Goal: Use online tool/utility: Use online tool/utility

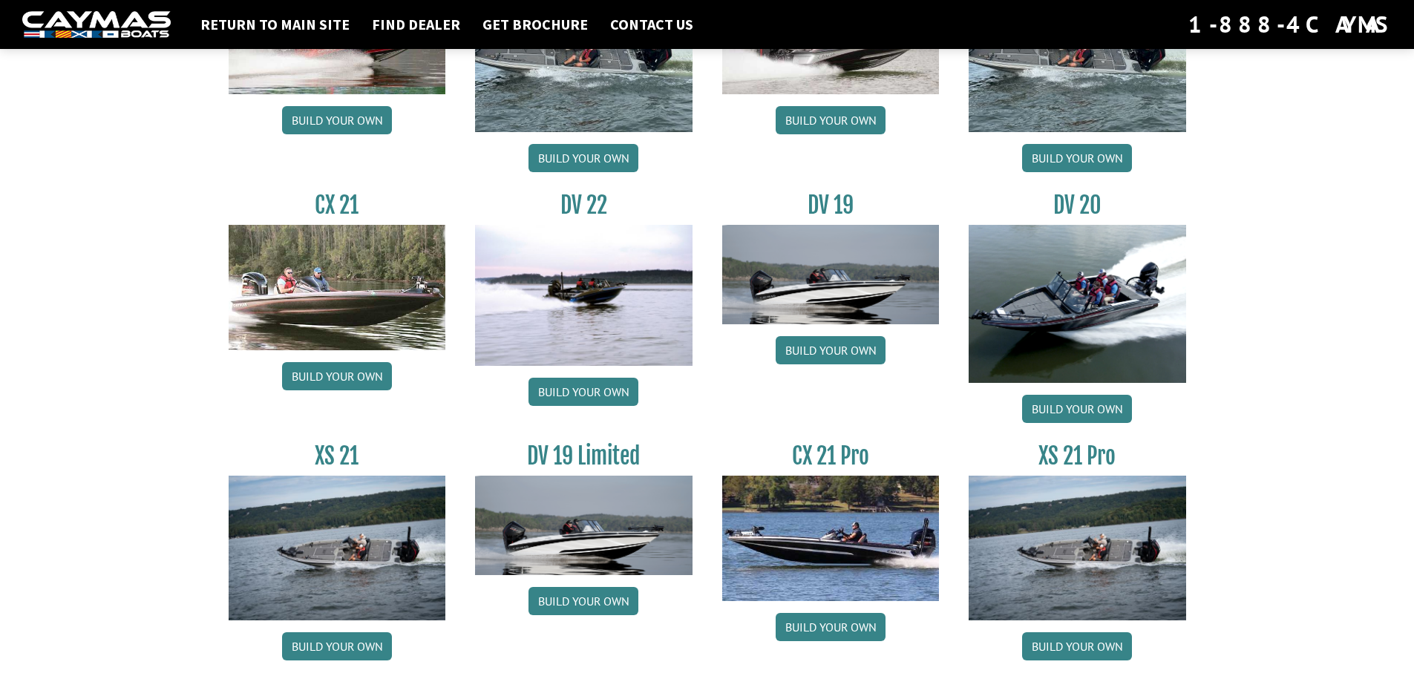
scroll to position [1633, 0]
click at [835, 630] on link "Build your own" at bounding box center [831, 626] width 110 height 28
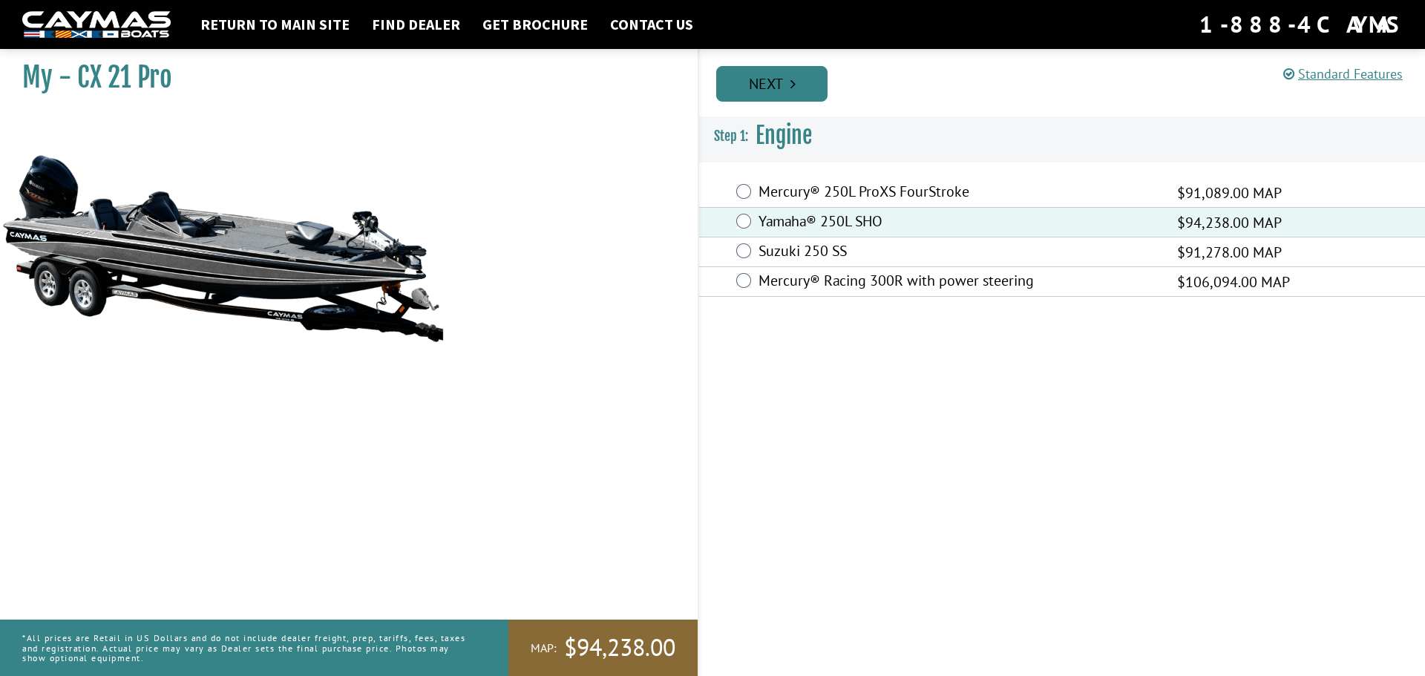
click at [757, 93] on link "Next" at bounding box center [771, 84] width 111 height 36
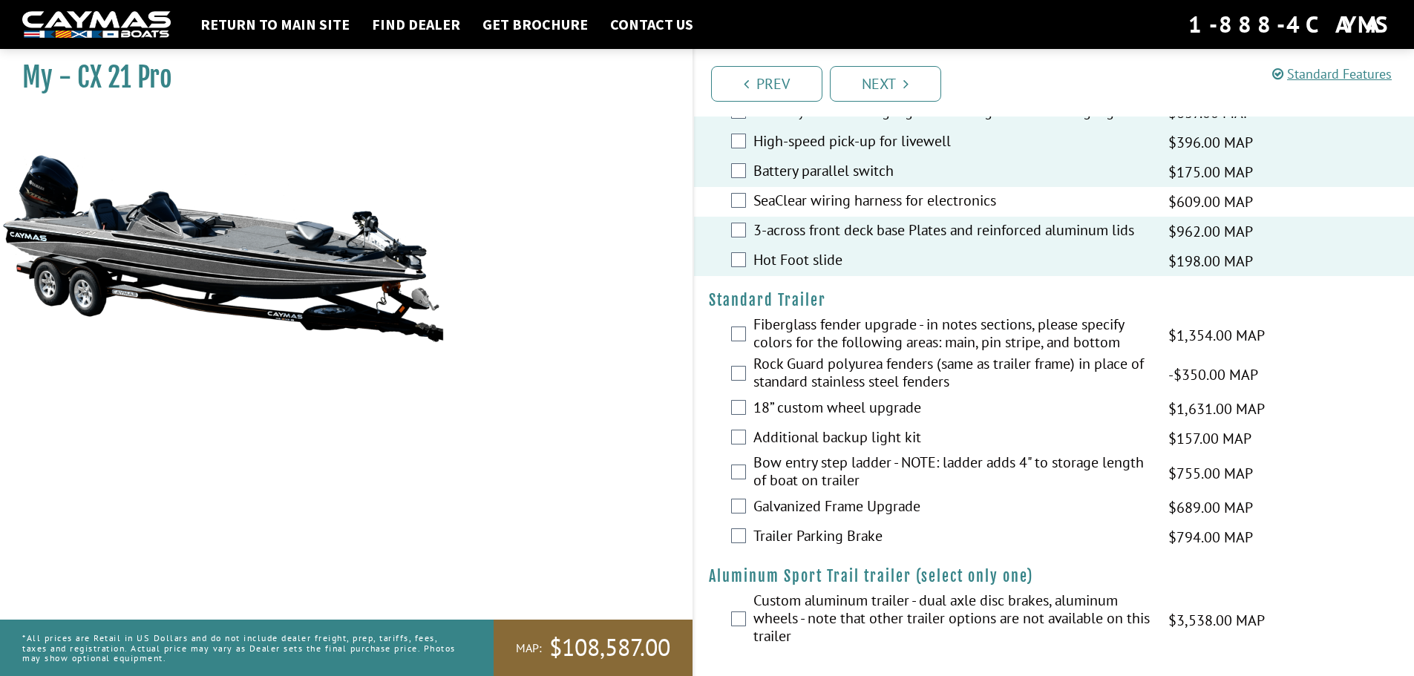
scroll to position [1859, 0]
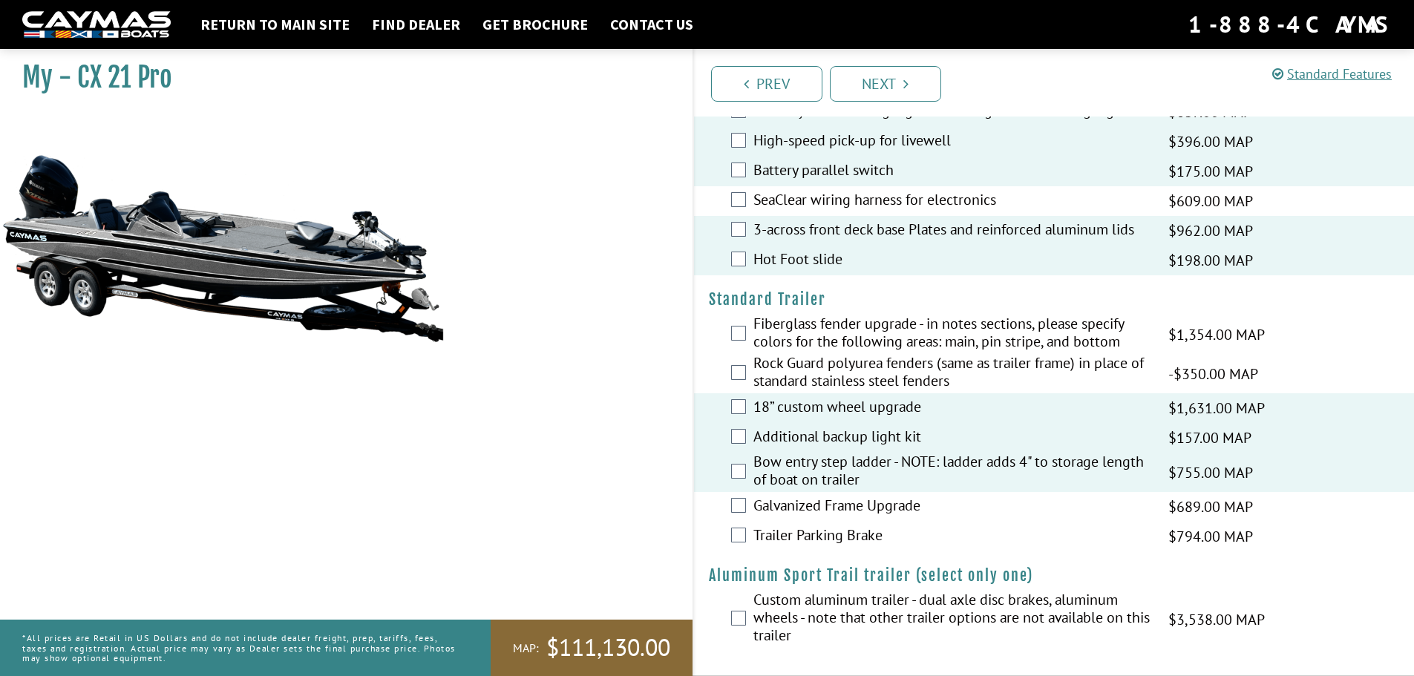
drag, startPoint x: 922, startPoint y: 85, endPoint x: 946, endPoint y: 91, distance: 25.2
click at [922, 85] on link "Next" at bounding box center [885, 84] width 111 height 36
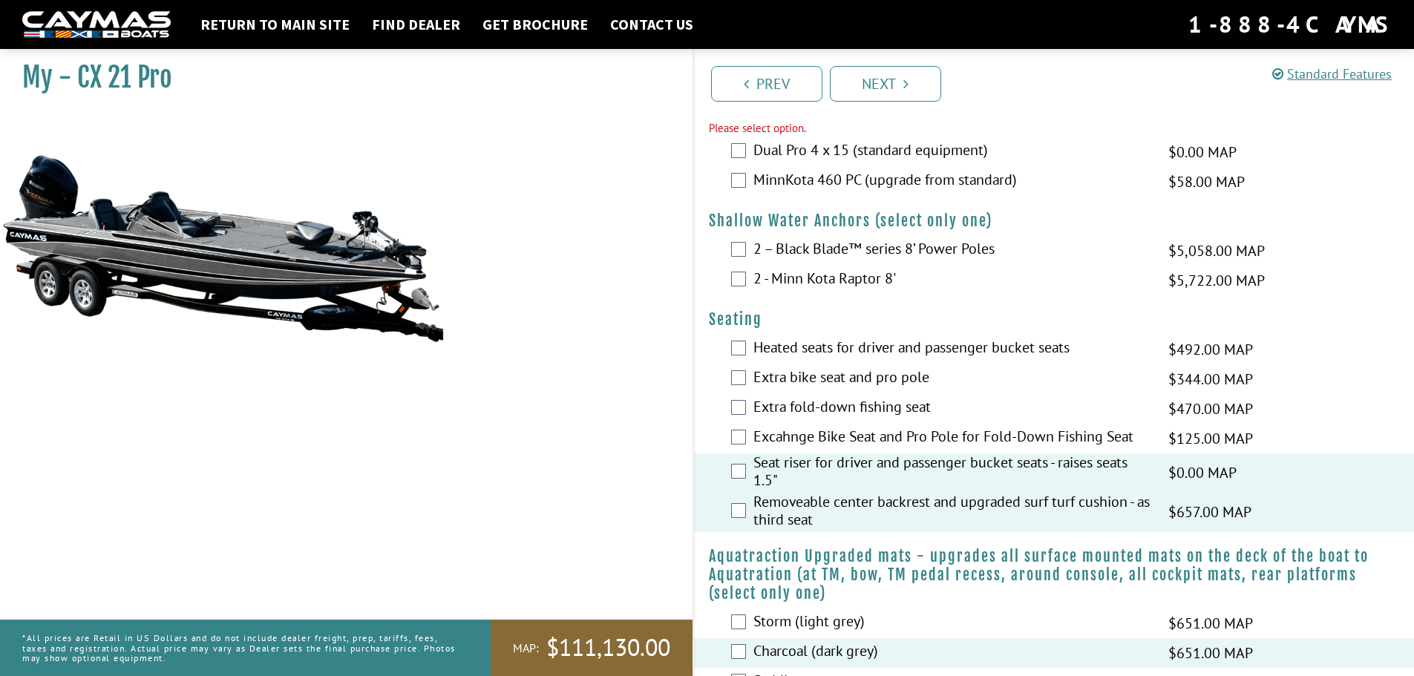
scroll to position [808, 0]
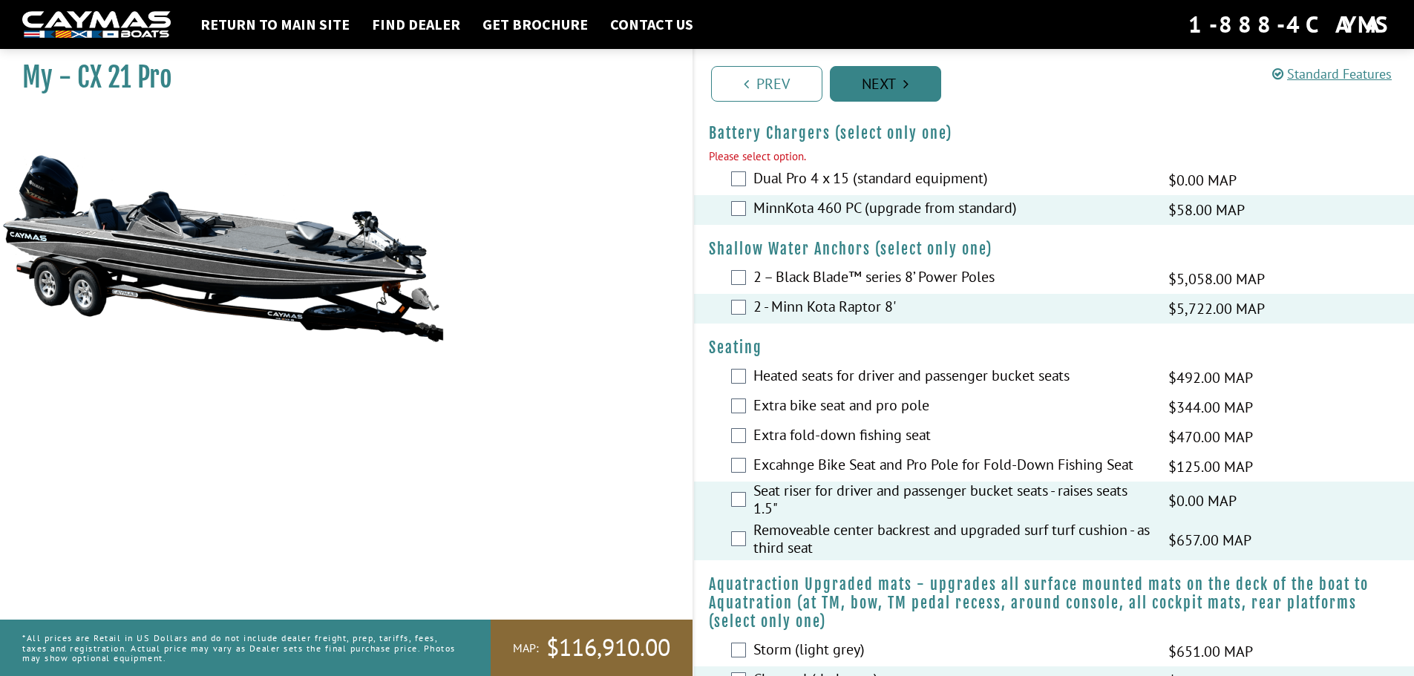
drag, startPoint x: 875, startPoint y: 78, endPoint x: 886, endPoint y: 76, distance: 11.2
click at [875, 78] on link "Next" at bounding box center [885, 84] width 111 height 36
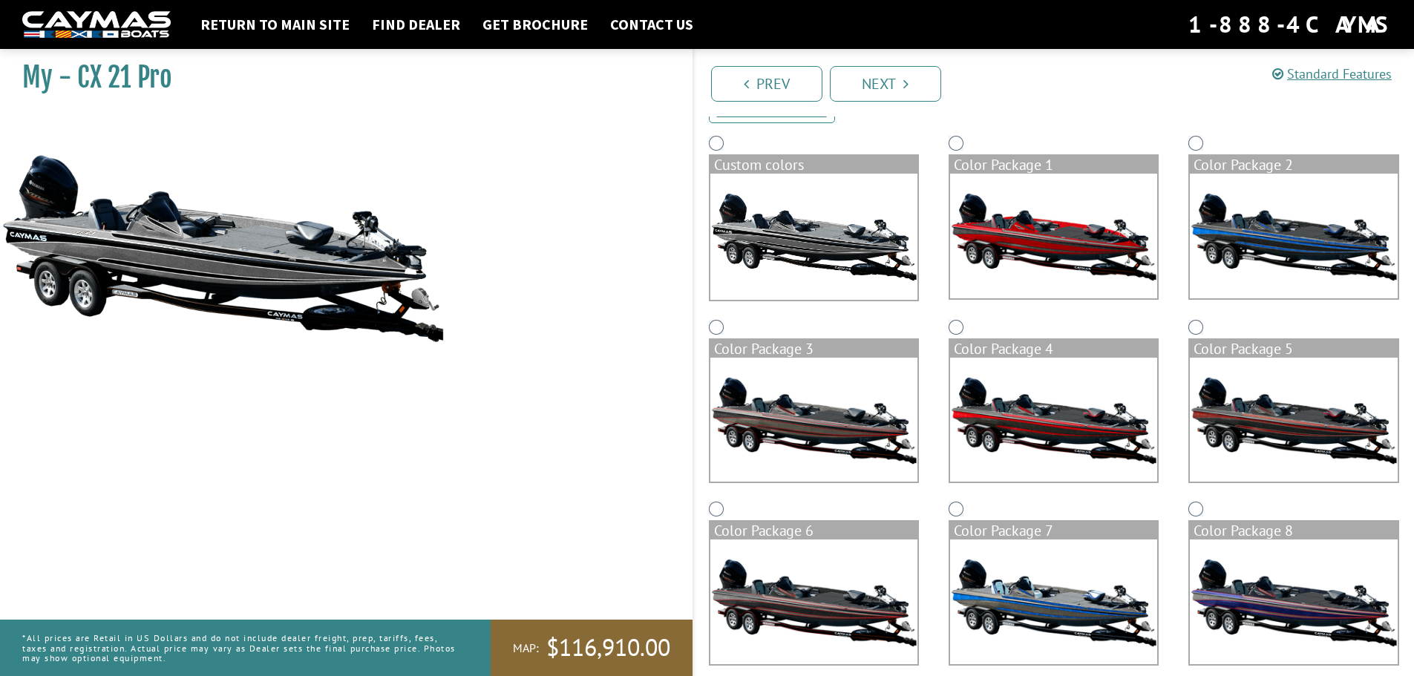
scroll to position [90, 0]
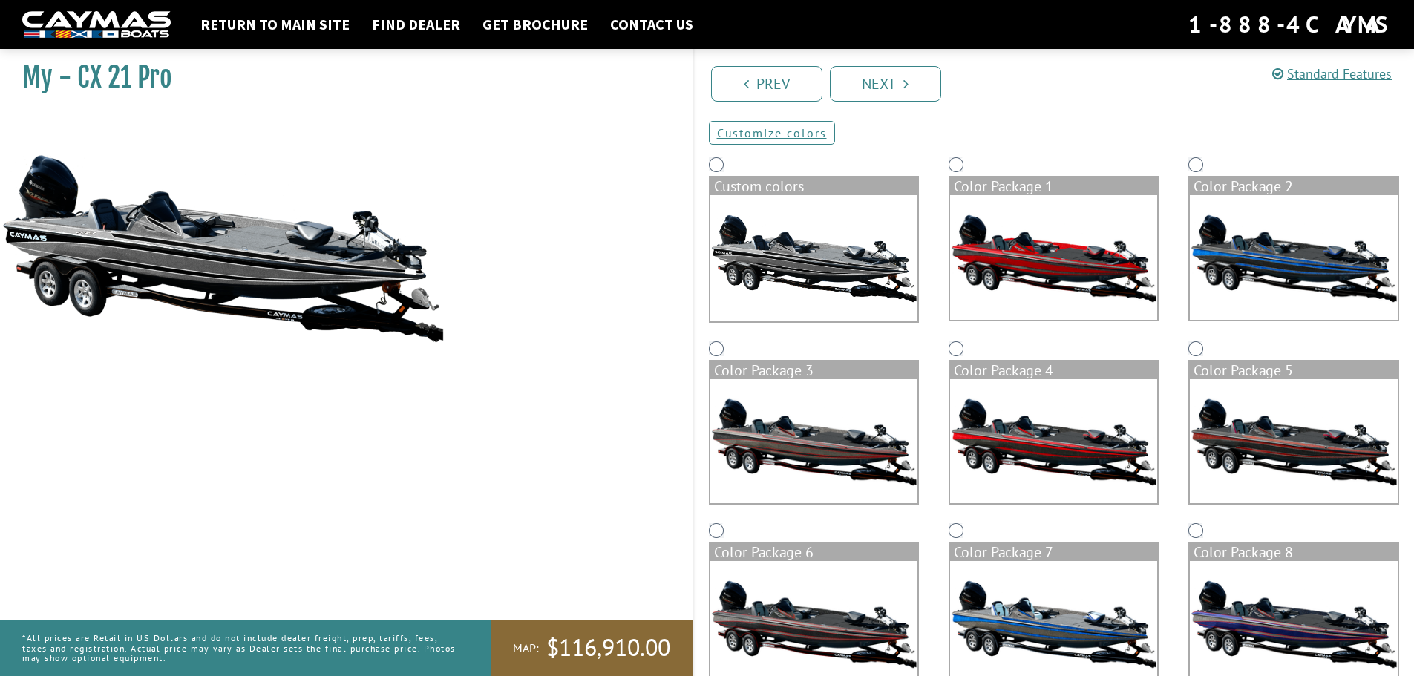
click at [1295, 261] on img at bounding box center [1293, 257] width 207 height 125
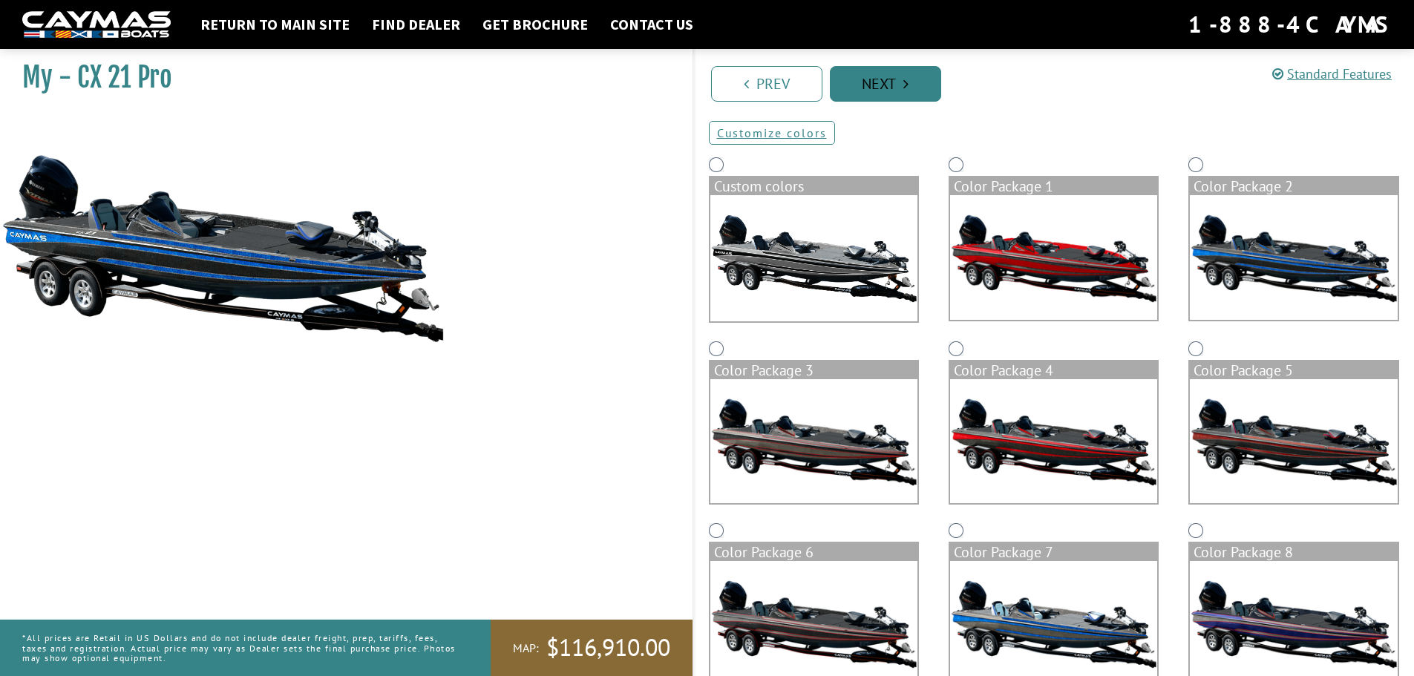
click at [894, 82] on link "Next" at bounding box center [885, 84] width 111 height 36
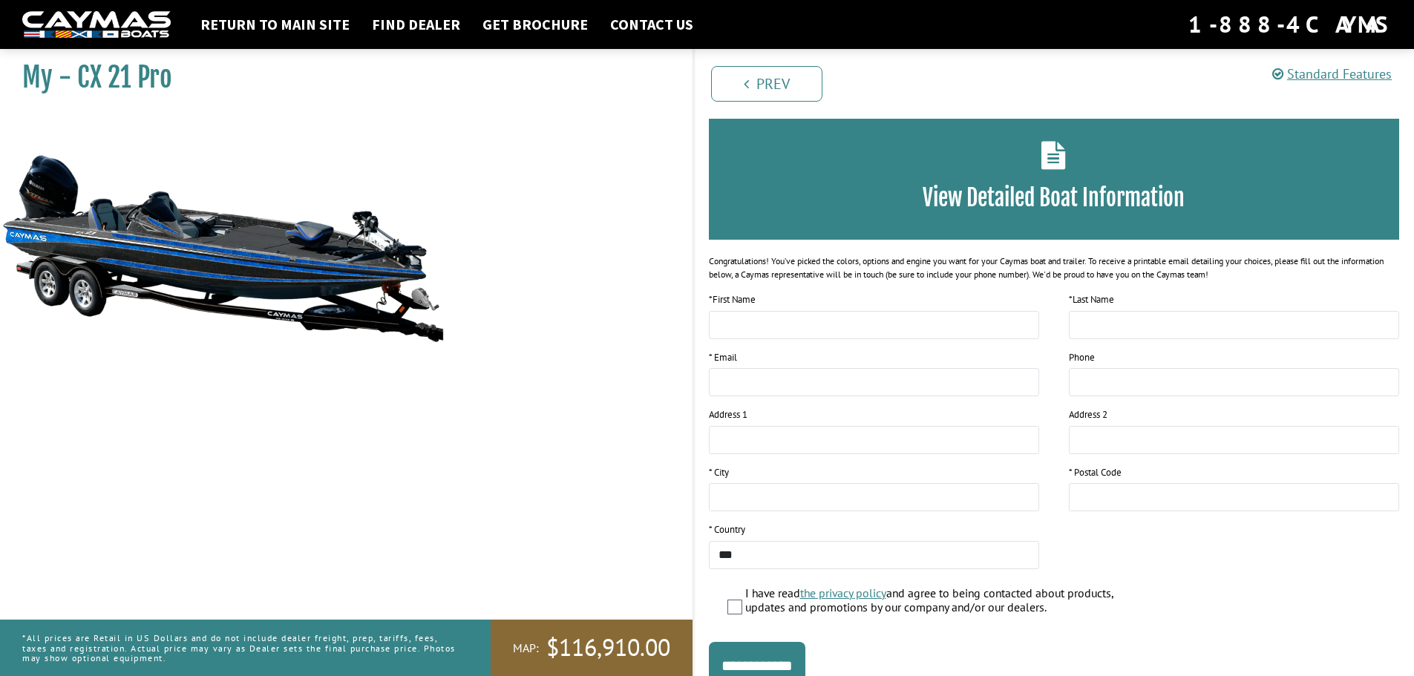
scroll to position [0, 0]
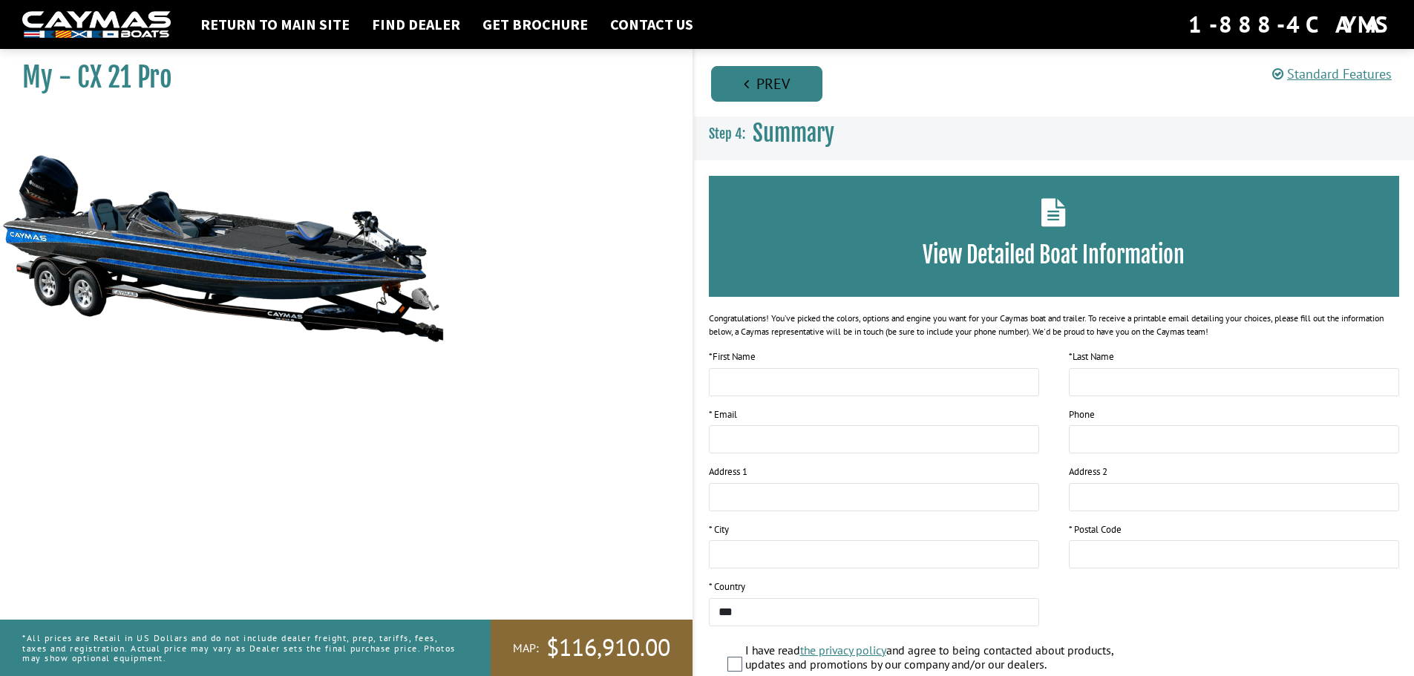
click at [765, 90] on link "Prev" at bounding box center [766, 84] width 111 height 36
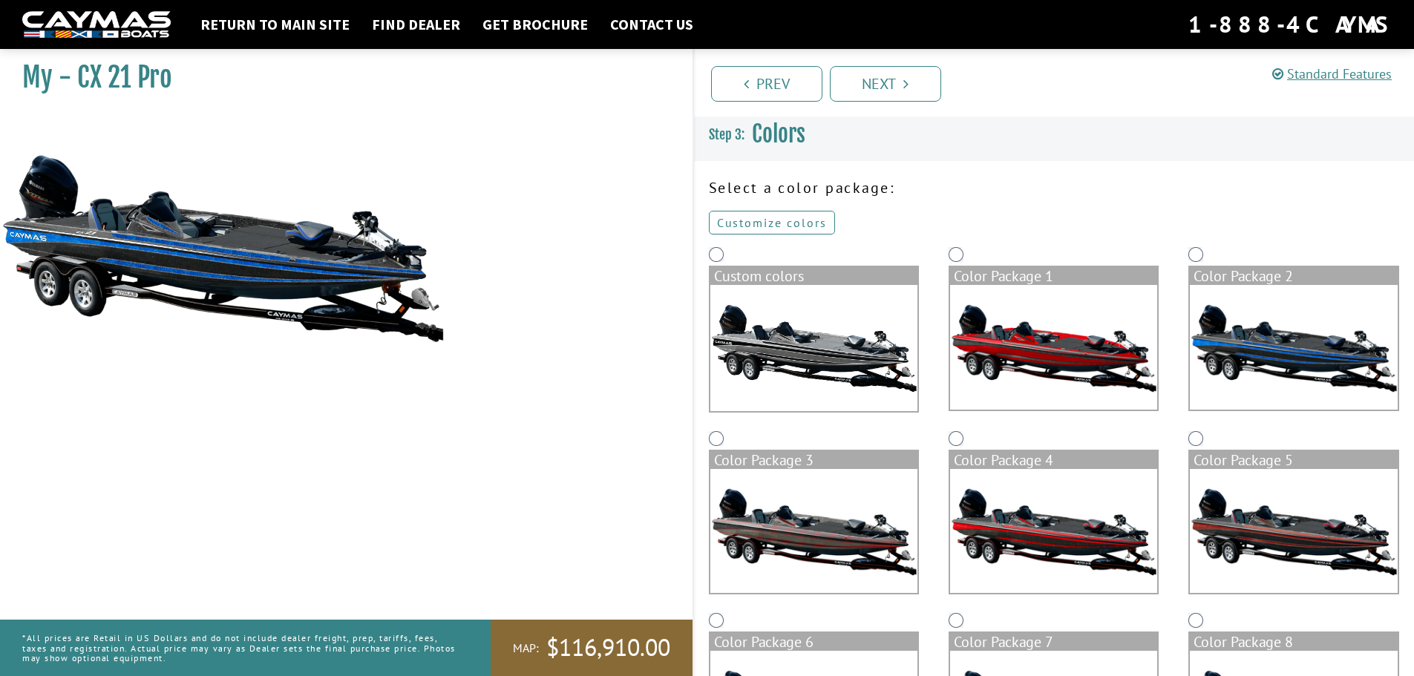
click at [796, 226] on link "Customize colors" at bounding box center [772, 223] width 126 height 24
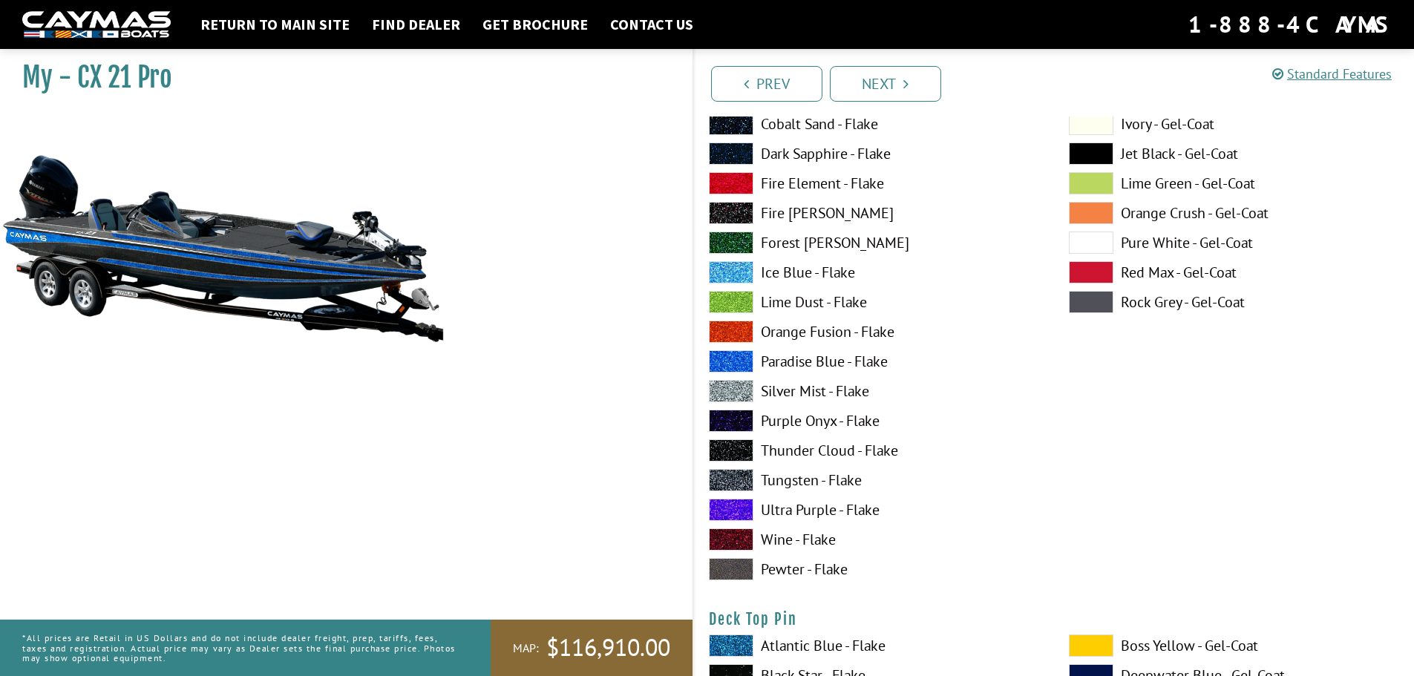
scroll to position [2375, 0]
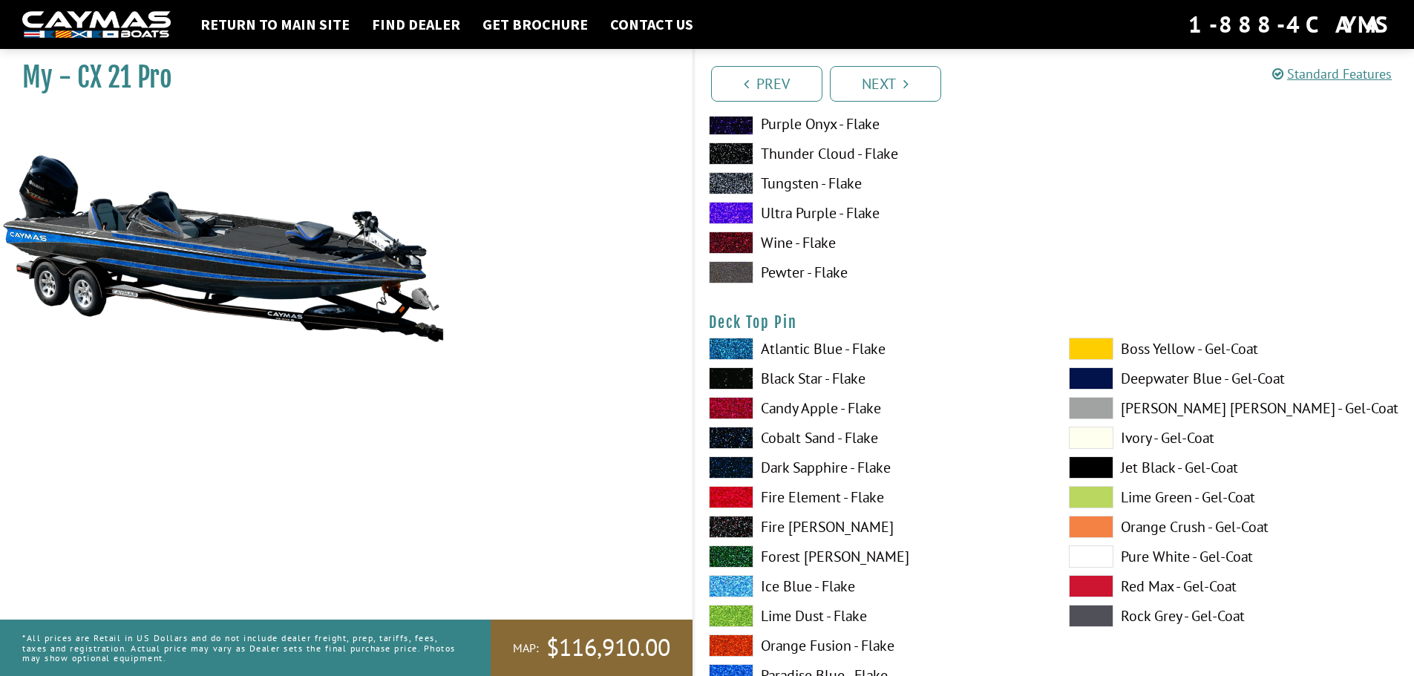
click at [1092, 353] on span at bounding box center [1091, 349] width 45 height 22
click at [1084, 218] on div "Boss Yellow - Gel-Coat Deepwater Blue - Gel-Coat Dove Gray - Gel-Coat Ivory - G…" at bounding box center [1234, 9] width 360 height 564
click at [233, 252] on img at bounding box center [222, 248] width 445 height 270
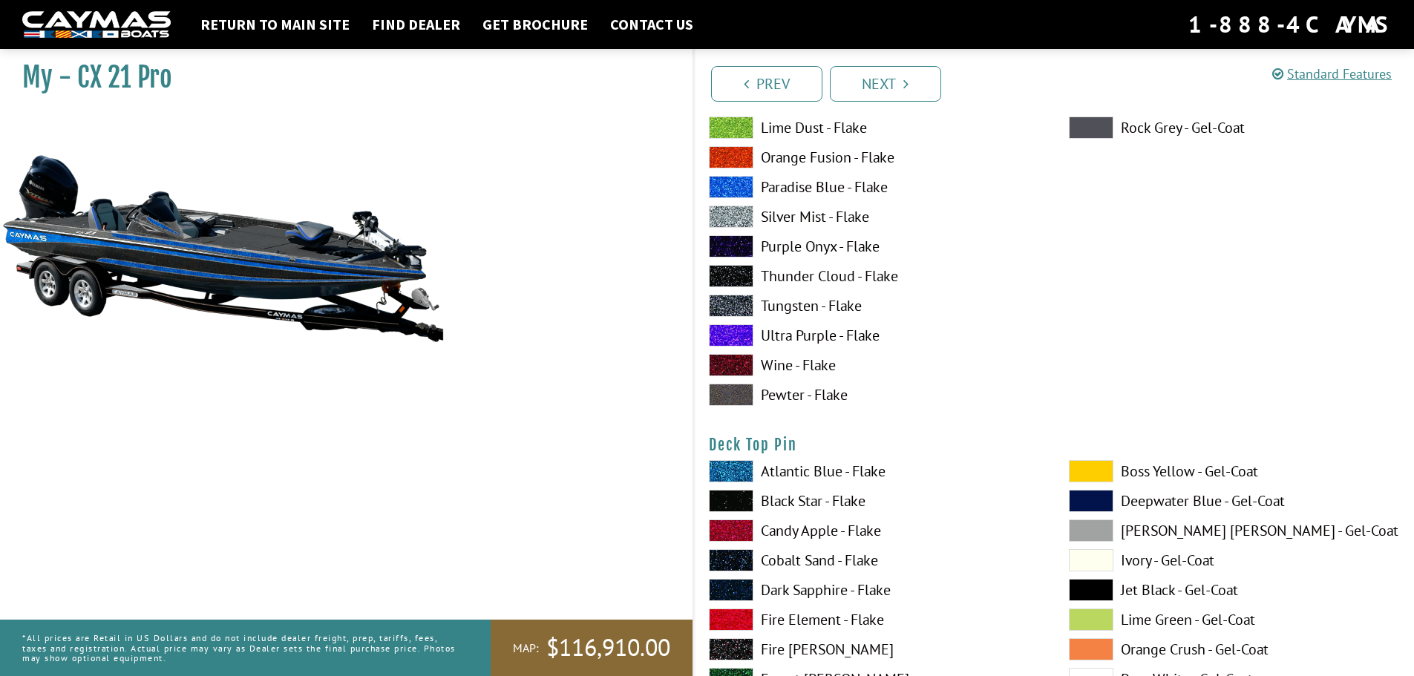
scroll to position [2227, 0]
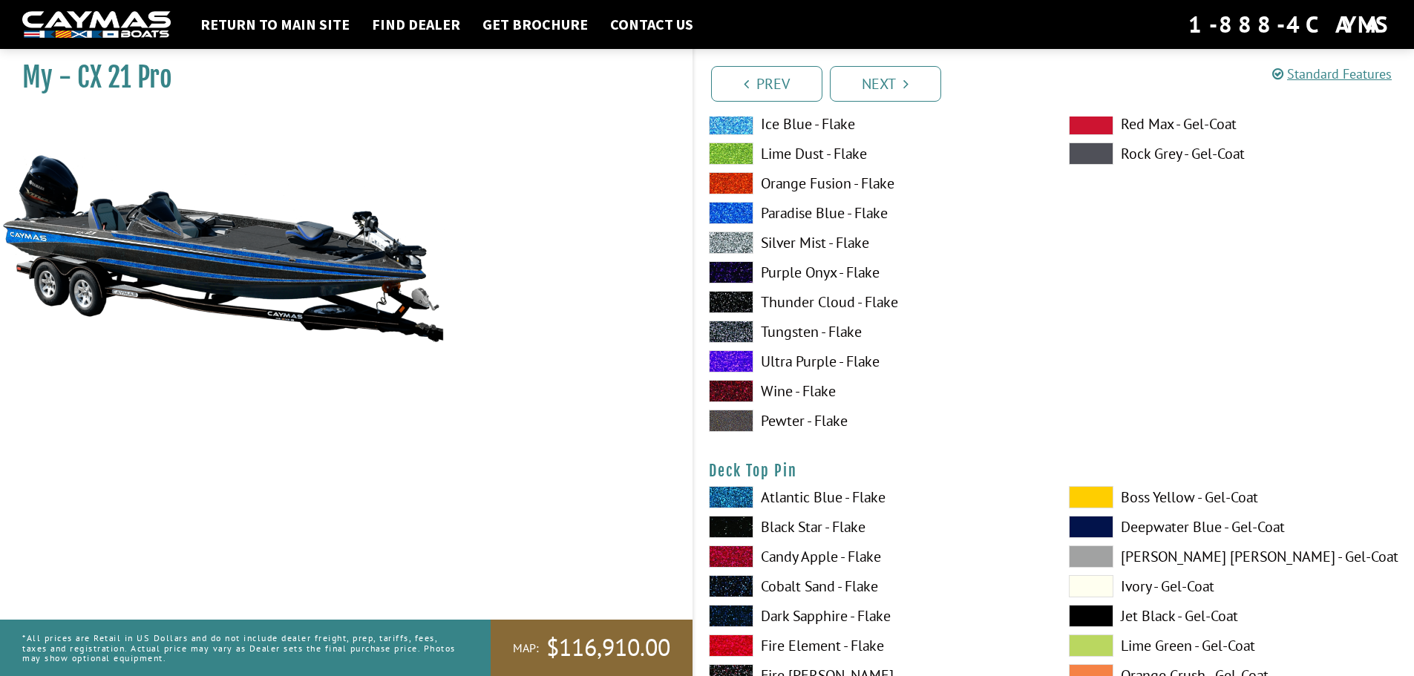
click at [1081, 496] on span at bounding box center [1091, 497] width 45 height 22
click at [1083, 496] on span at bounding box center [1091, 497] width 45 height 22
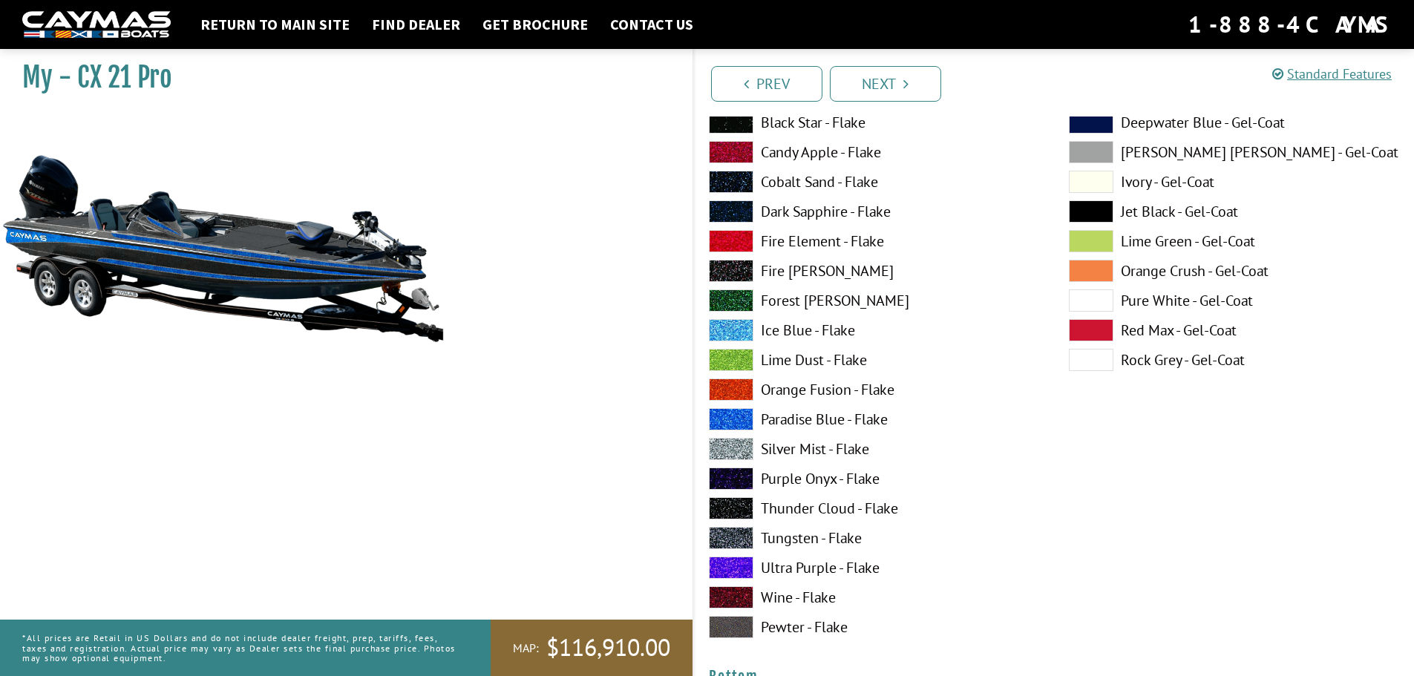
scroll to position [5270, 0]
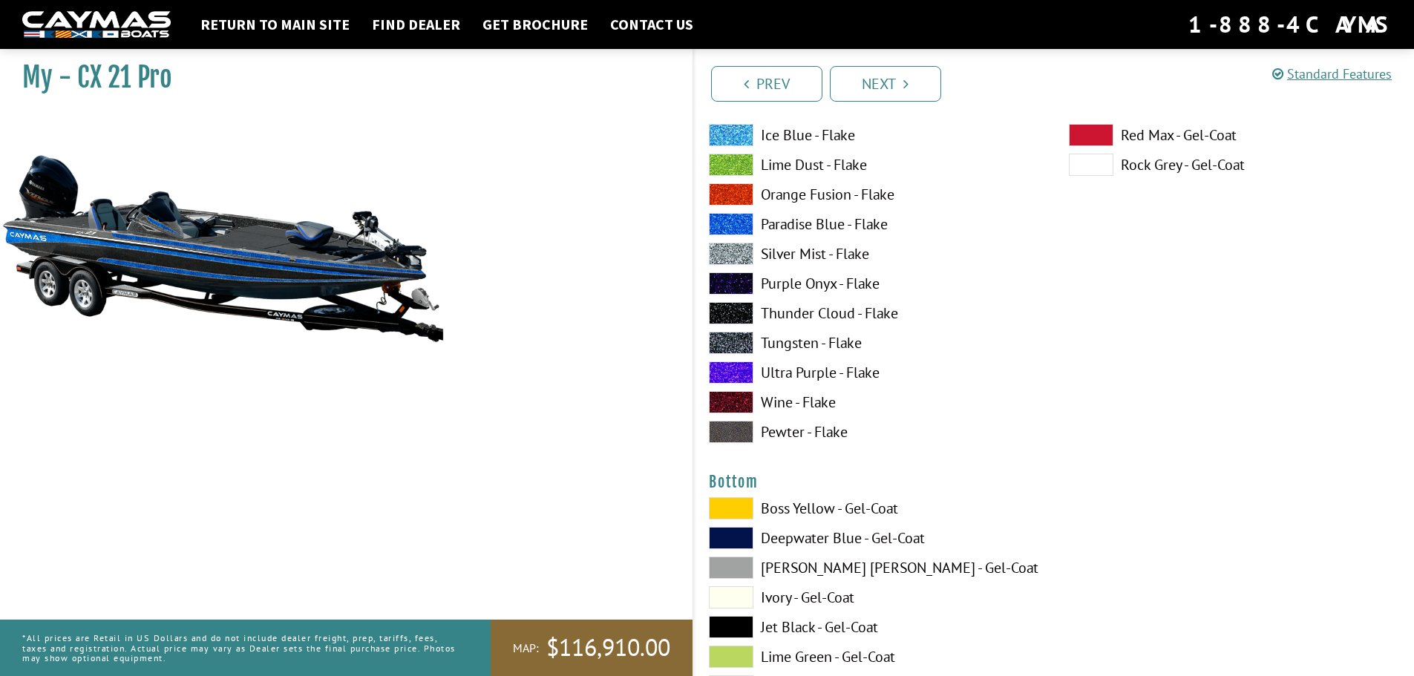
click at [719, 506] on span at bounding box center [731, 508] width 45 height 22
click at [739, 503] on span at bounding box center [731, 508] width 45 height 22
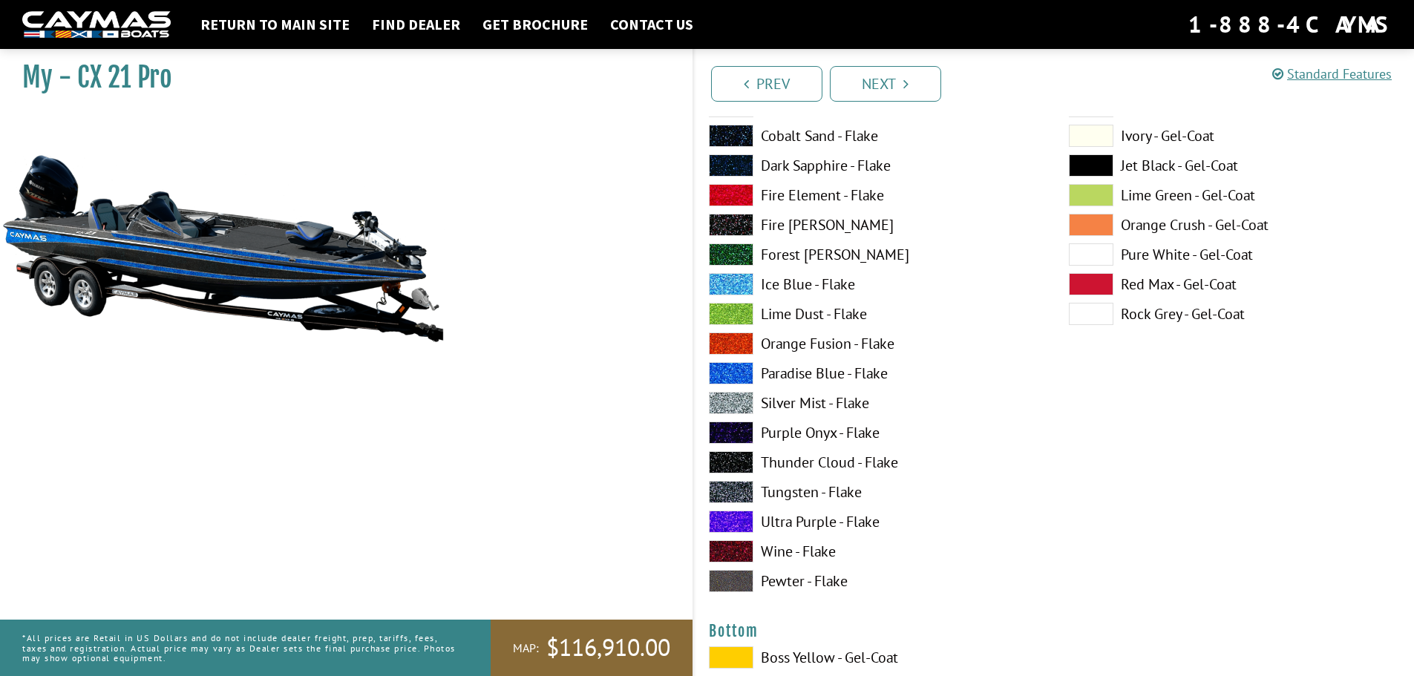
scroll to position [5122, 0]
click at [144, 248] on img at bounding box center [222, 248] width 445 height 270
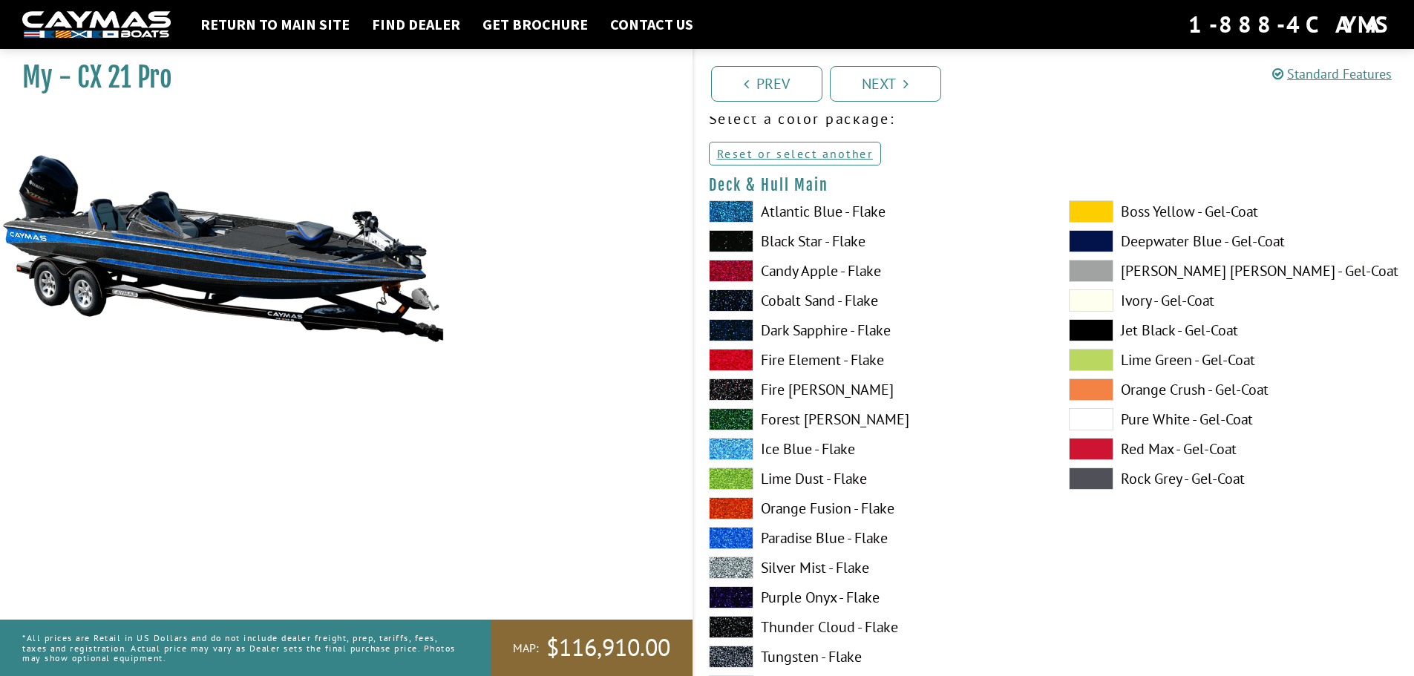
scroll to position [0, 0]
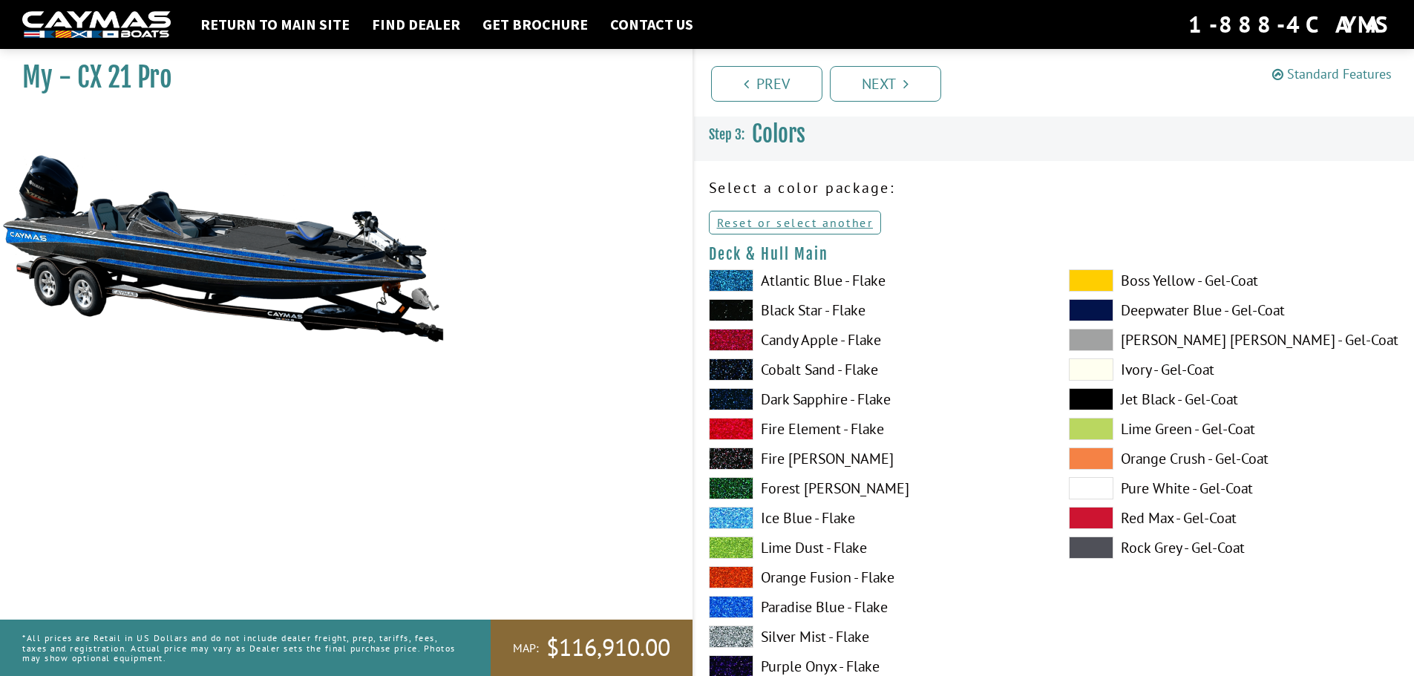
click at [1326, 73] on link "Standard Features" at bounding box center [1332, 73] width 120 height 17
